Goal: Check status: Check status

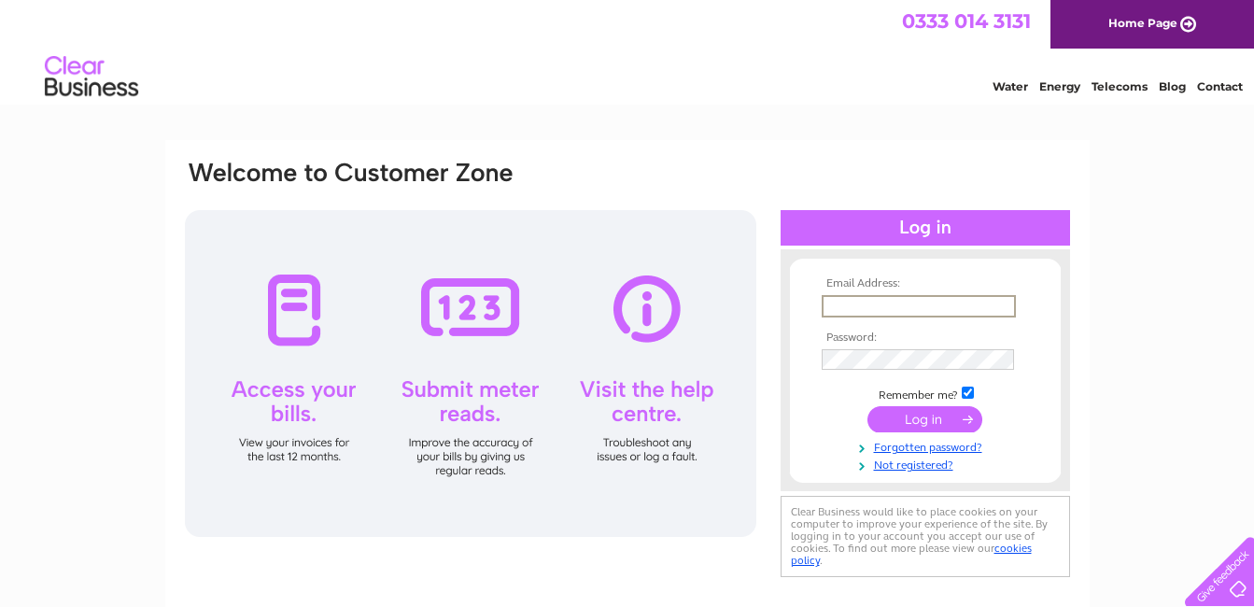
click at [907, 302] on input "text" at bounding box center [919, 306] width 194 height 22
type input "[PERSON_NAME][EMAIL_ADDRESS][DOMAIN_NAME]"
click at [912, 422] on input "submit" at bounding box center [925, 419] width 115 height 26
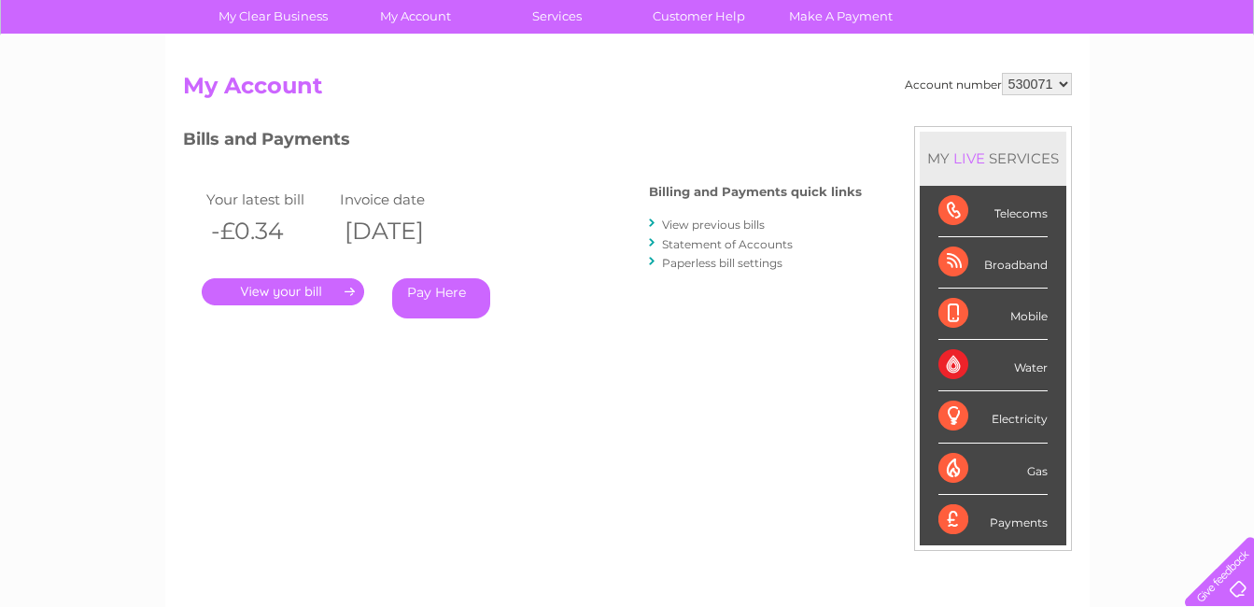
scroll to position [93, 0]
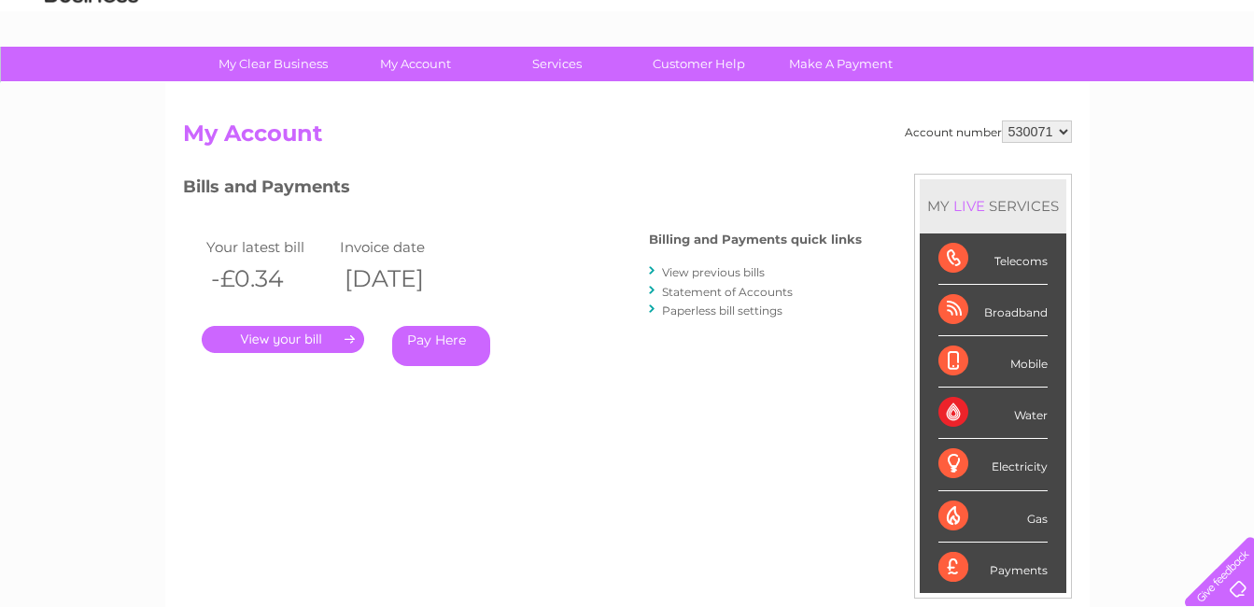
click at [233, 337] on link "." at bounding box center [283, 339] width 163 height 27
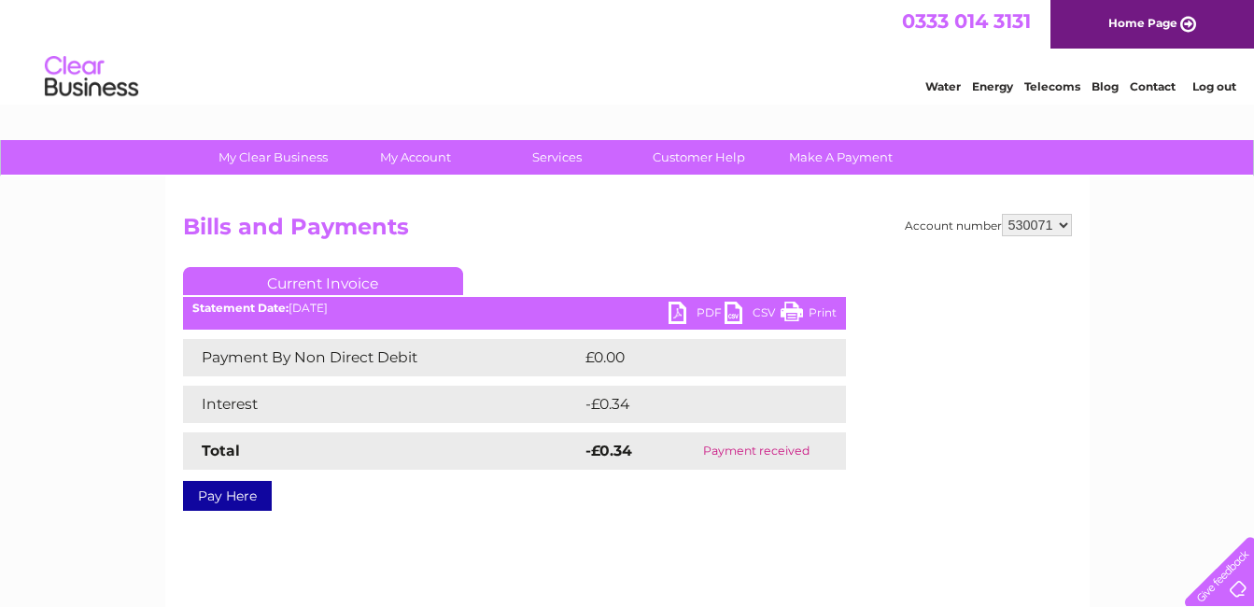
click at [1215, 86] on link "Log out" at bounding box center [1215, 86] width 44 height 14
